Goal: Transaction & Acquisition: Purchase product/service

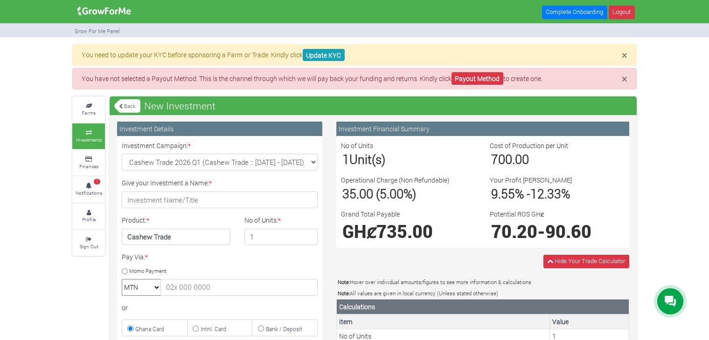
click at [659, 299] on div at bounding box center [670, 302] width 26 height 26
click at [673, 305] on icon at bounding box center [669, 301] width 11 height 11
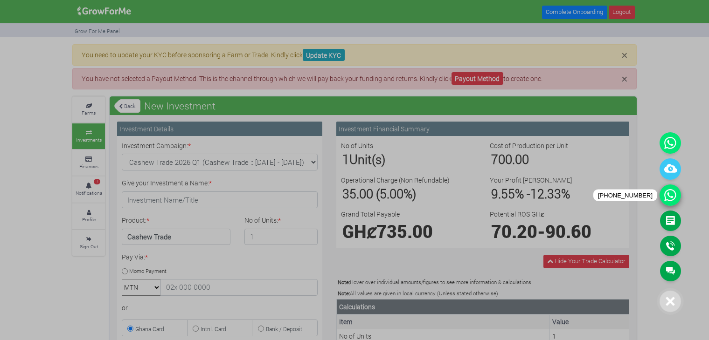
click at [668, 188] on icon at bounding box center [669, 195] width 21 height 21
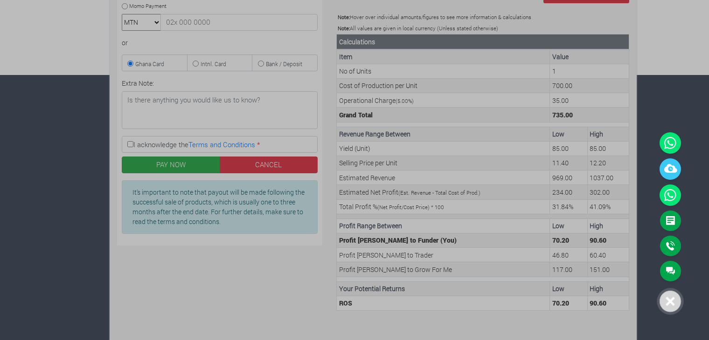
scroll to position [32, 0]
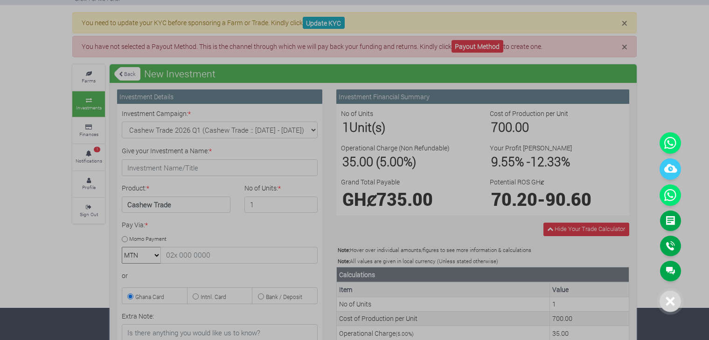
click at [90, 99] on div at bounding box center [354, 170] width 709 height 340
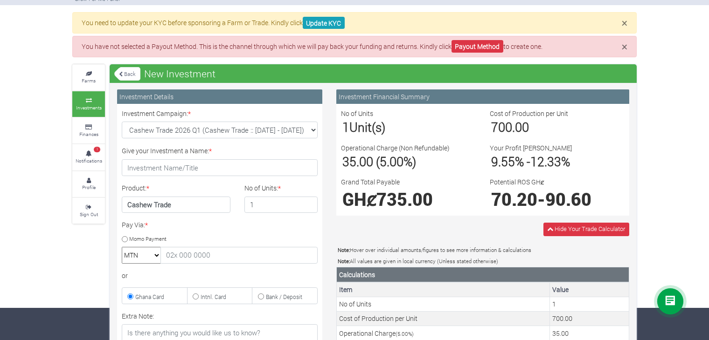
click at [77, 105] on small "Investments" at bounding box center [89, 107] width 26 height 7
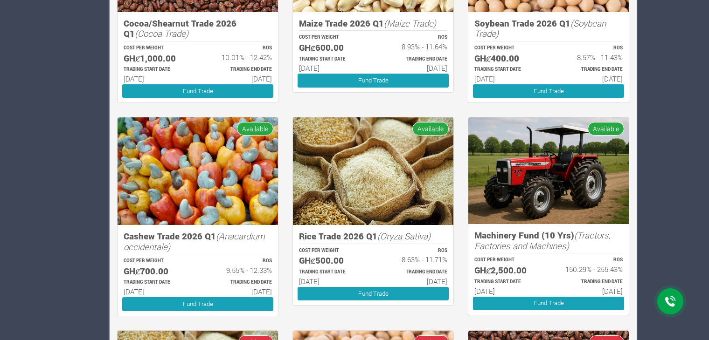
scroll to position [386, 0]
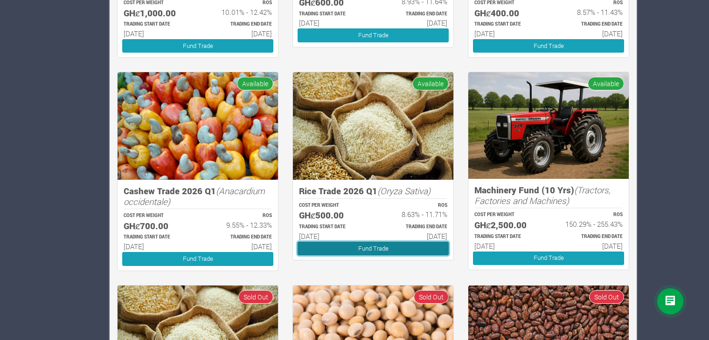
click at [351, 251] on link "Fund Trade" at bounding box center [372, 249] width 151 height 14
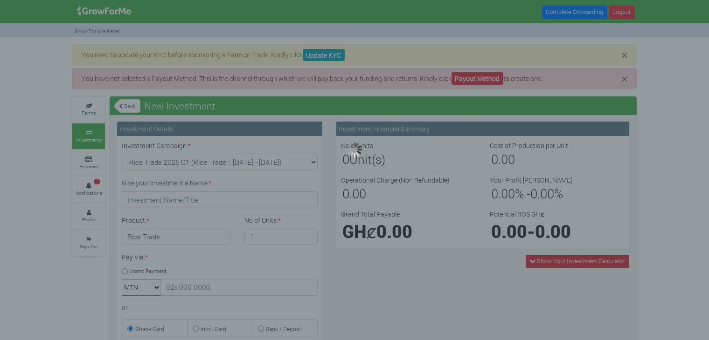
type input "1"
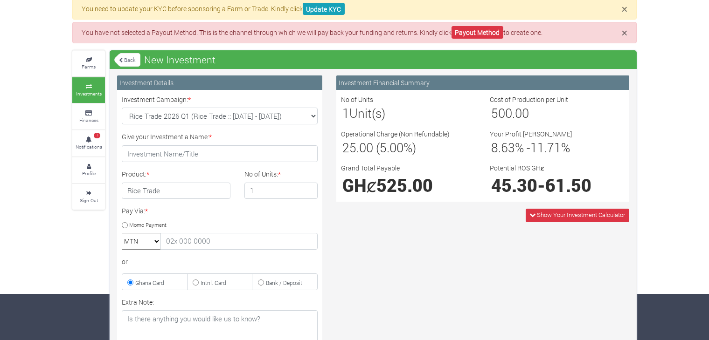
scroll to position [47, 0]
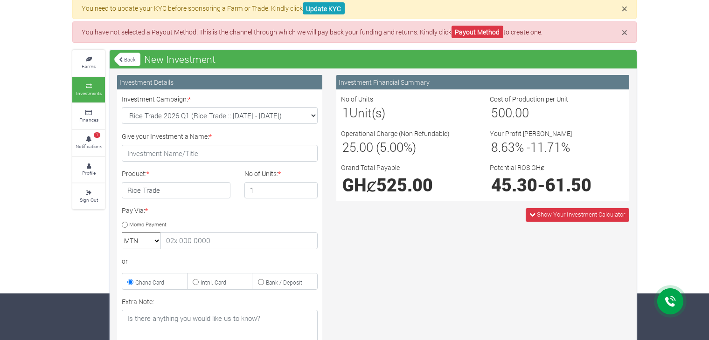
click at [557, 221] on div "Show Your Investment Calculator" at bounding box center [577, 215] width 104 height 14
click at [558, 214] on span "Show Your Investment Calculator" at bounding box center [581, 214] width 88 height 8
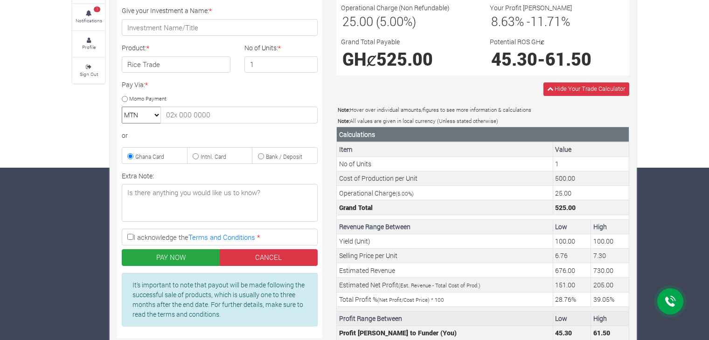
scroll to position [172, 0]
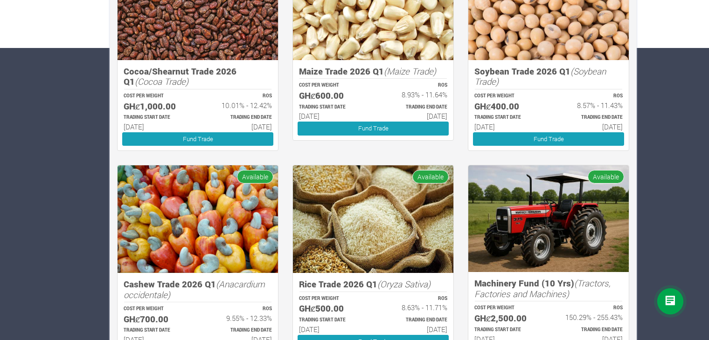
scroll to position [199, 0]
